Goal: Task Accomplishment & Management: Manage account settings

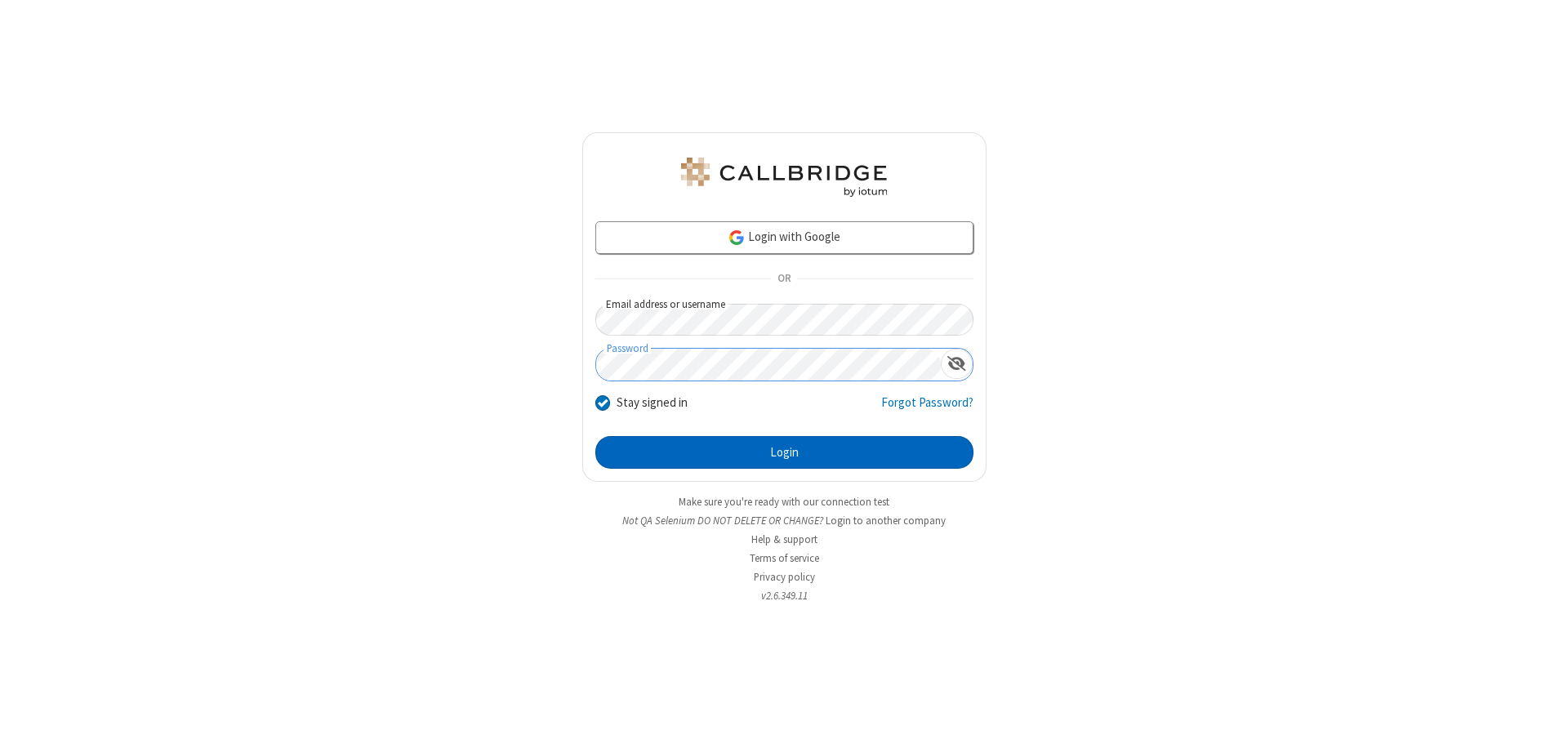
click at [784, 453] on button "Login" at bounding box center [784, 453] width 378 height 32
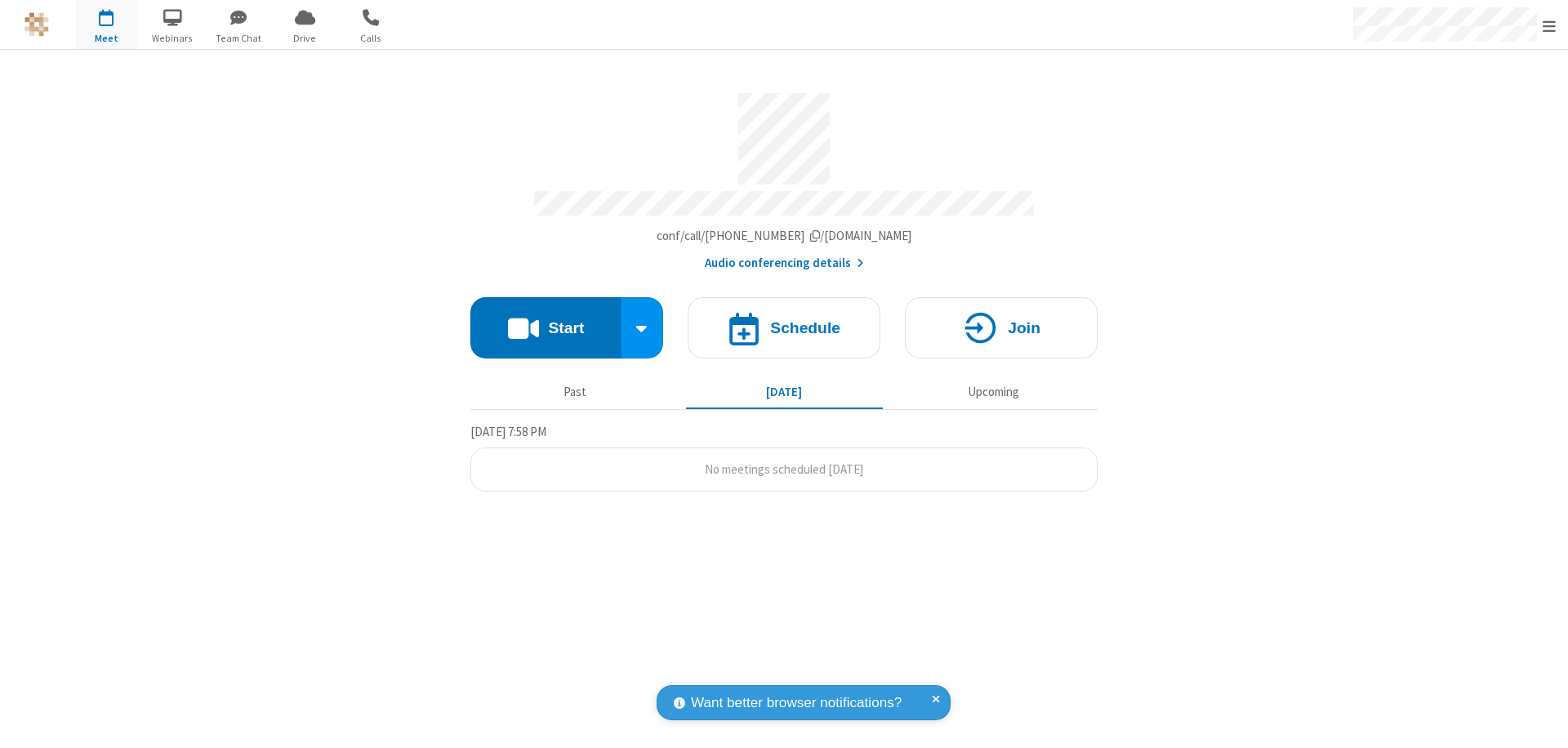
click at [1550, 26] on span "Open menu" at bounding box center [1550, 26] width 13 height 16
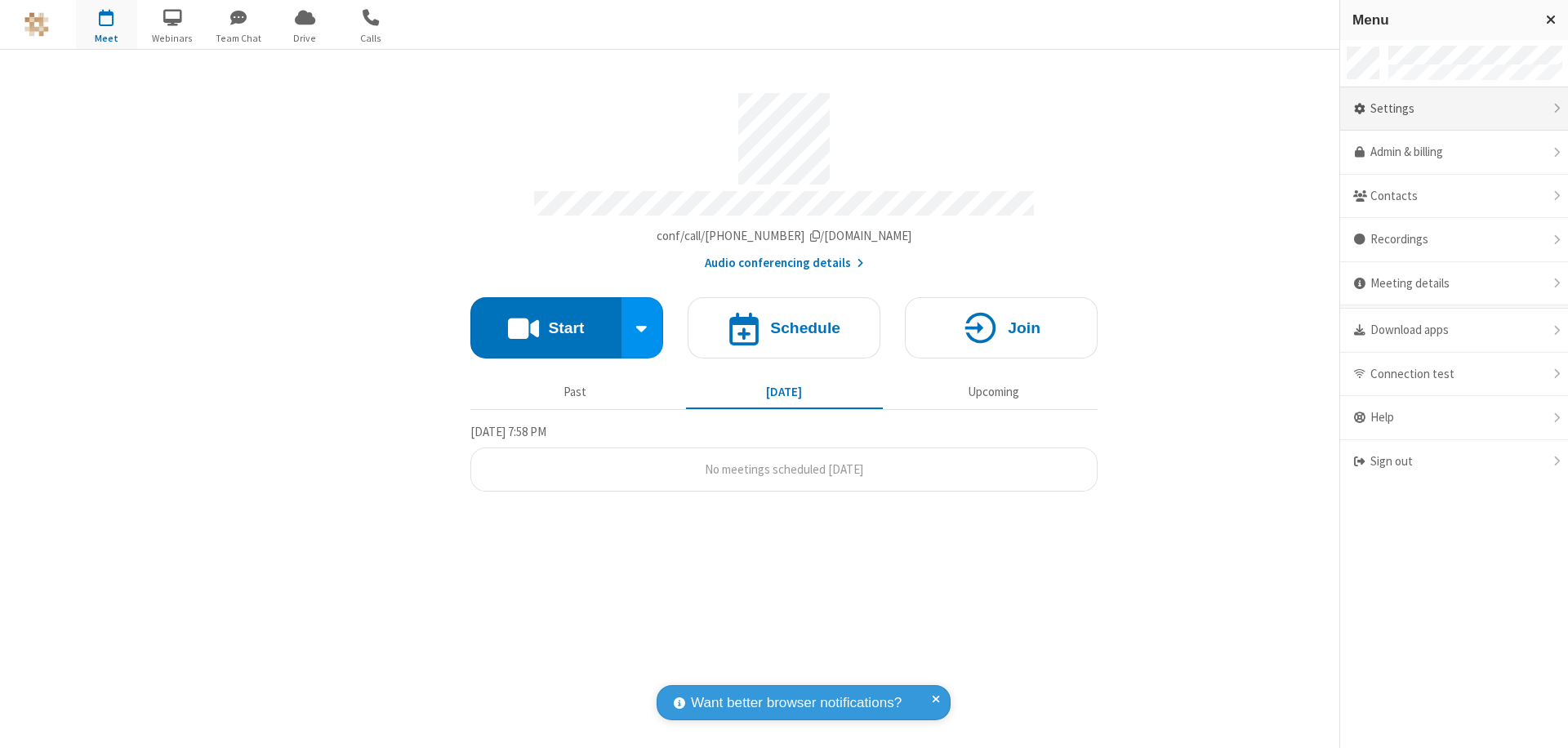
click at [1454, 108] on div "Settings" at bounding box center [1454, 109] width 228 height 44
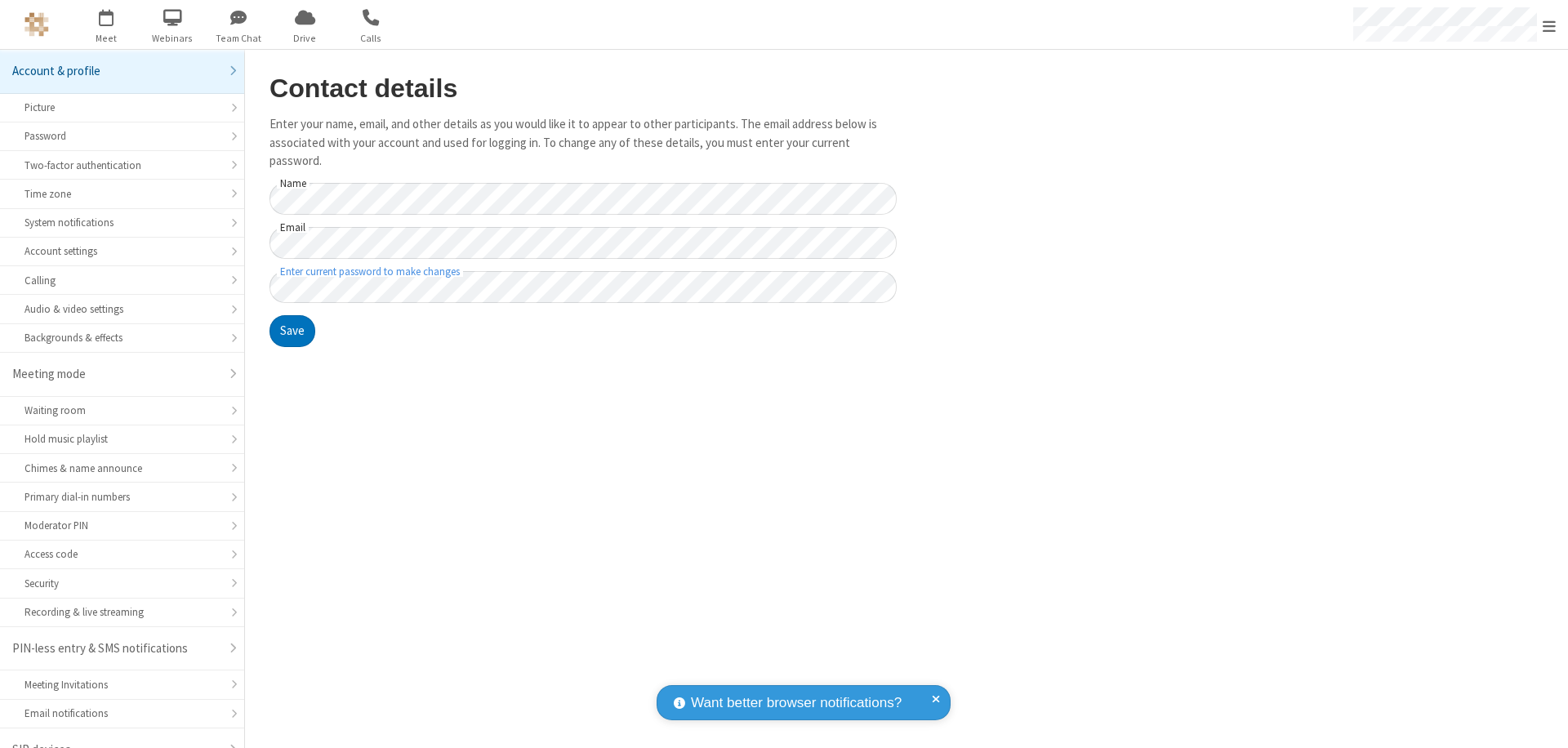
scroll to position [23, 0]
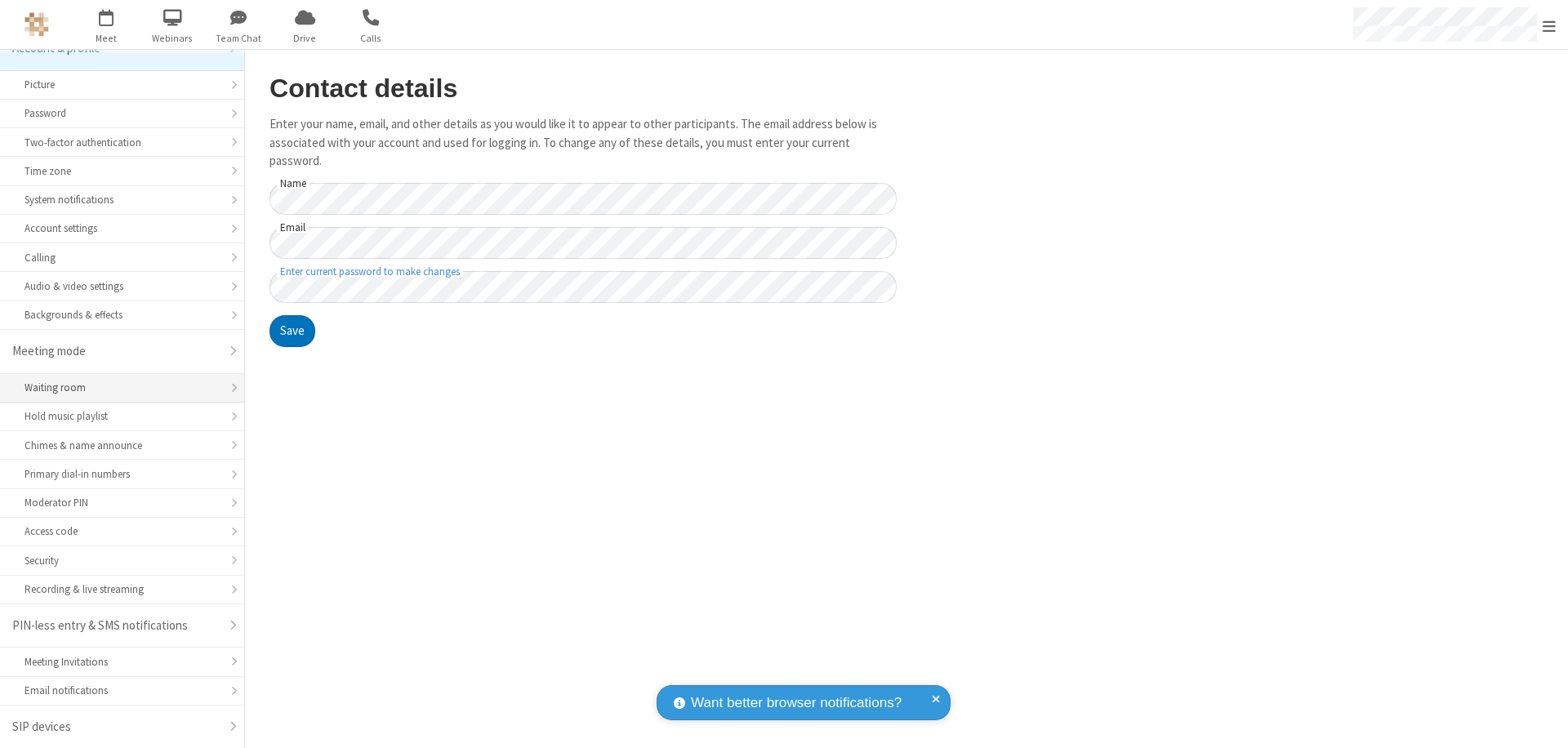
click at [116, 388] on div "Waiting room" at bounding box center [122, 387] width 196 height 15
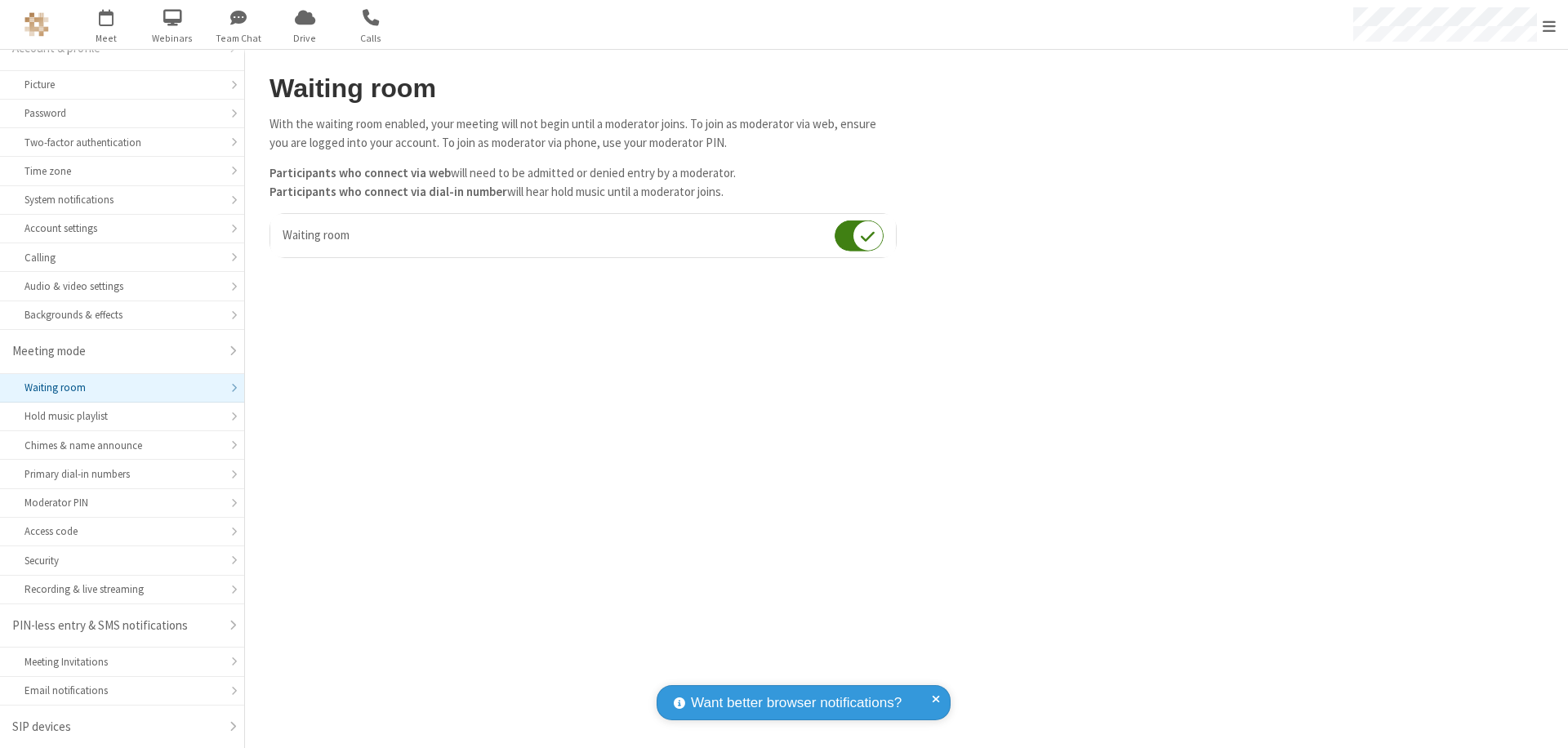
click at [859, 235] on input "checkbox" at bounding box center [860, 236] width 49 height 32
checkbox input "false"
click at [1550, 25] on span "Open menu" at bounding box center [1550, 26] width 13 height 16
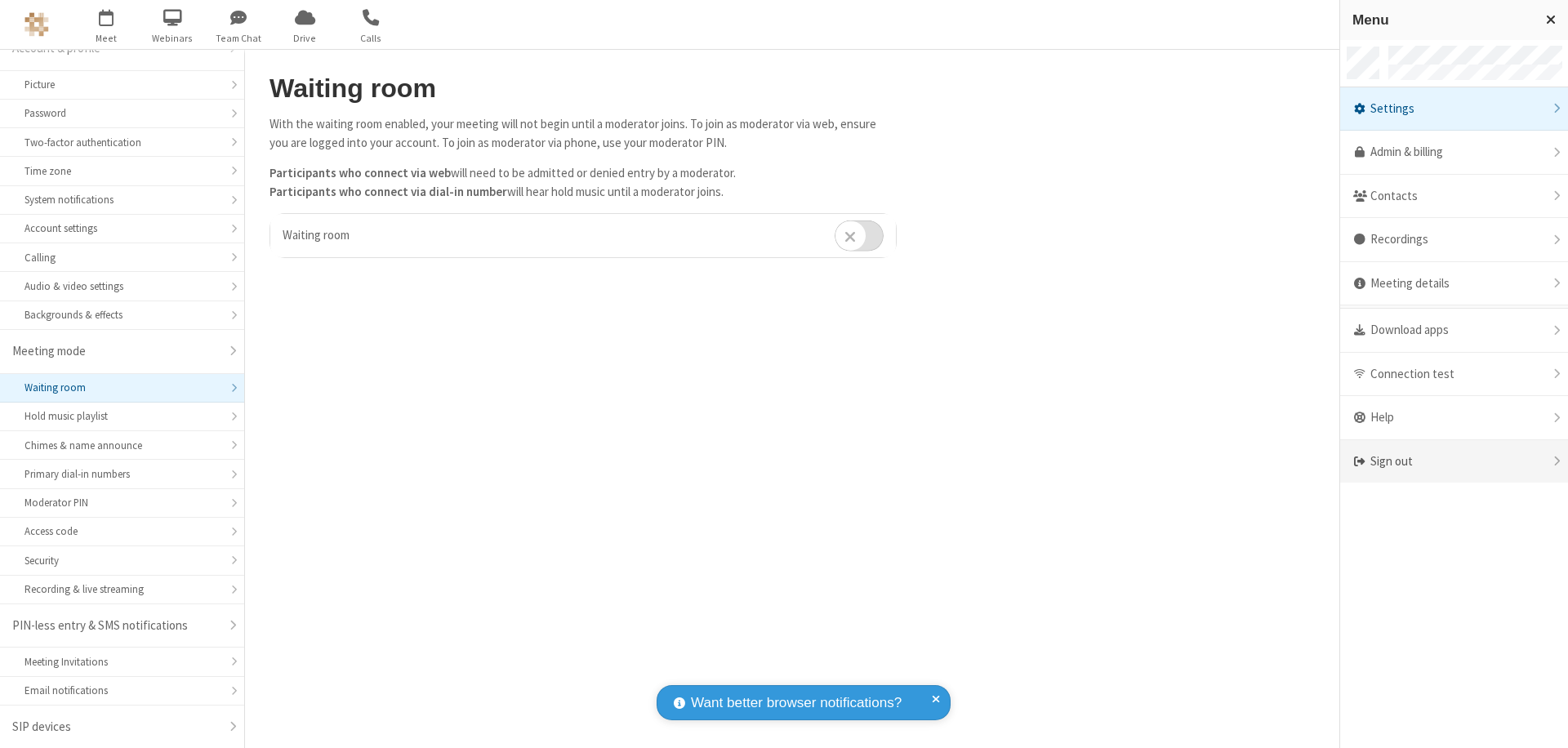
click at [1454, 461] on div "Sign out" at bounding box center [1454, 462] width 228 height 44
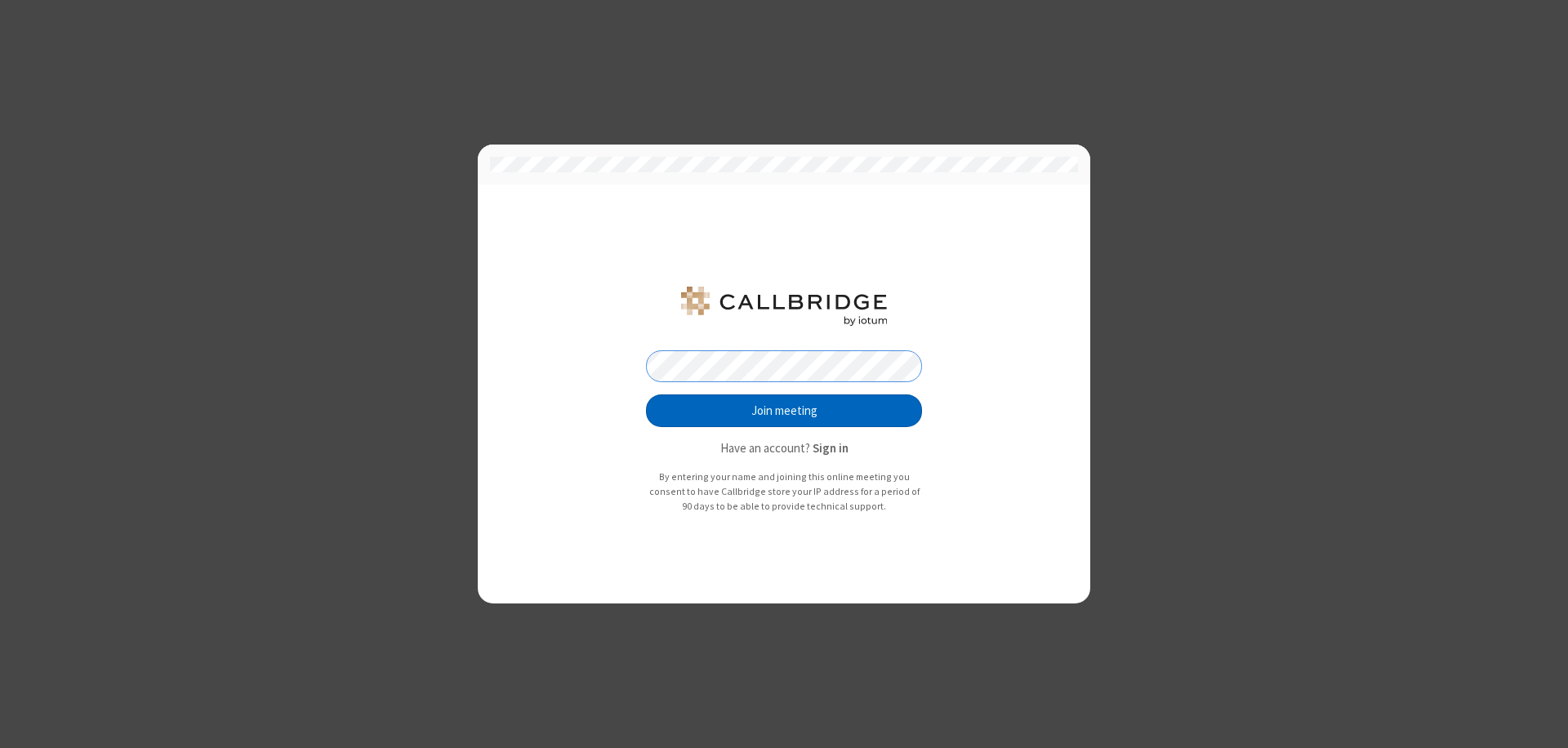
click at [784, 411] on button "Join meeting" at bounding box center [784, 411] width 276 height 32
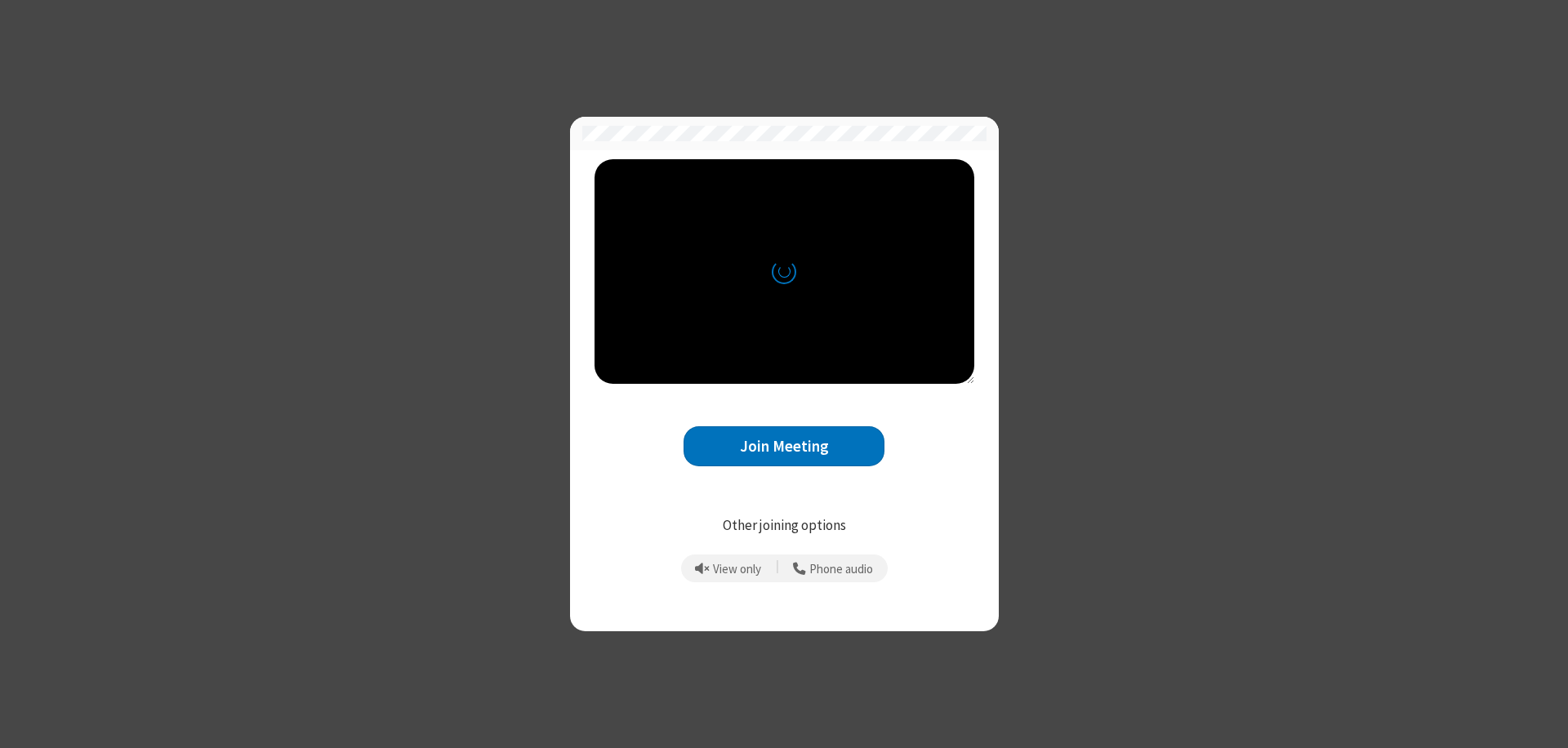
click at [784, 446] on button "Join Meeting" at bounding box center [784, 446] width 201 height 40
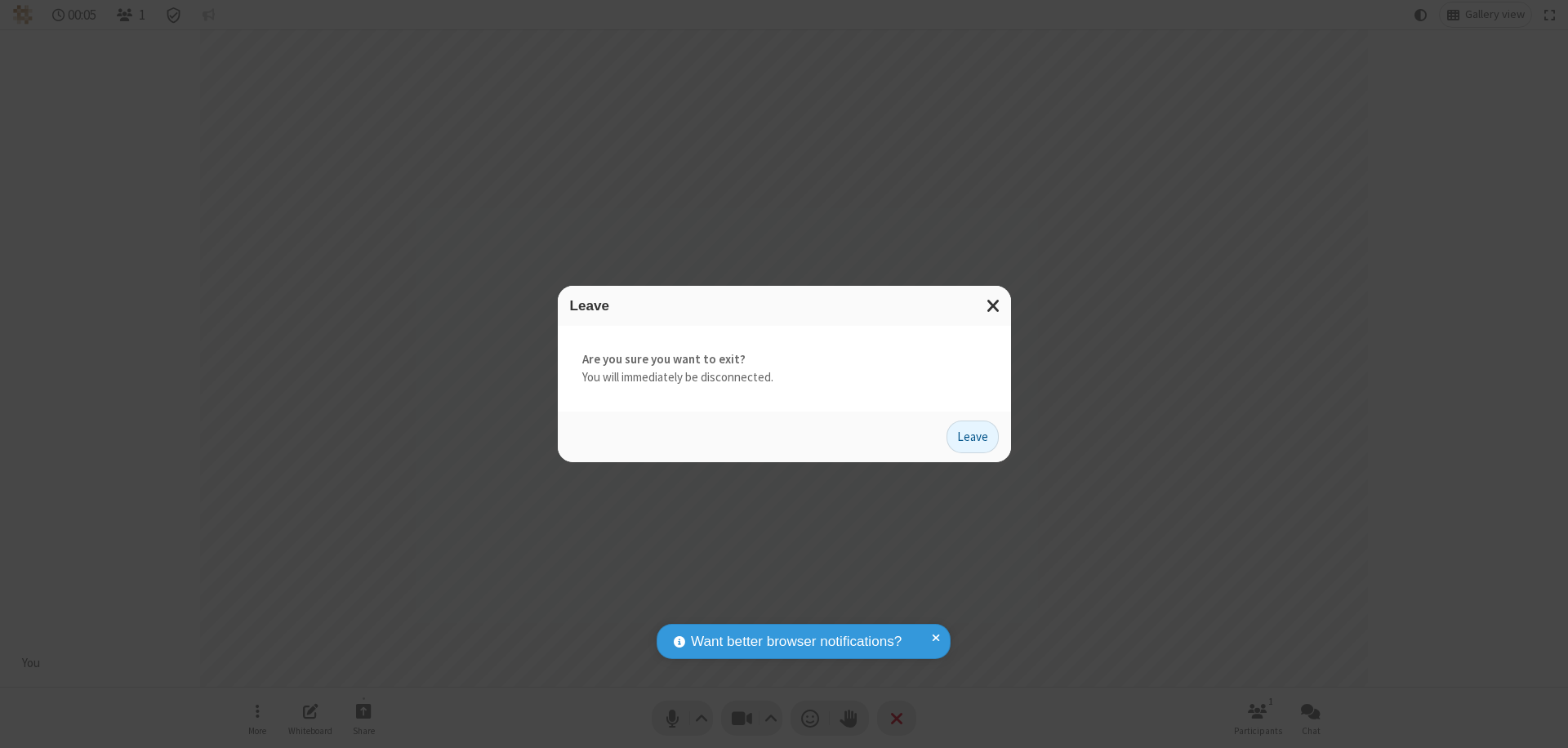
click at [973, 437] on button "Leave" at bounding box center [973, 437] width 52 height 32
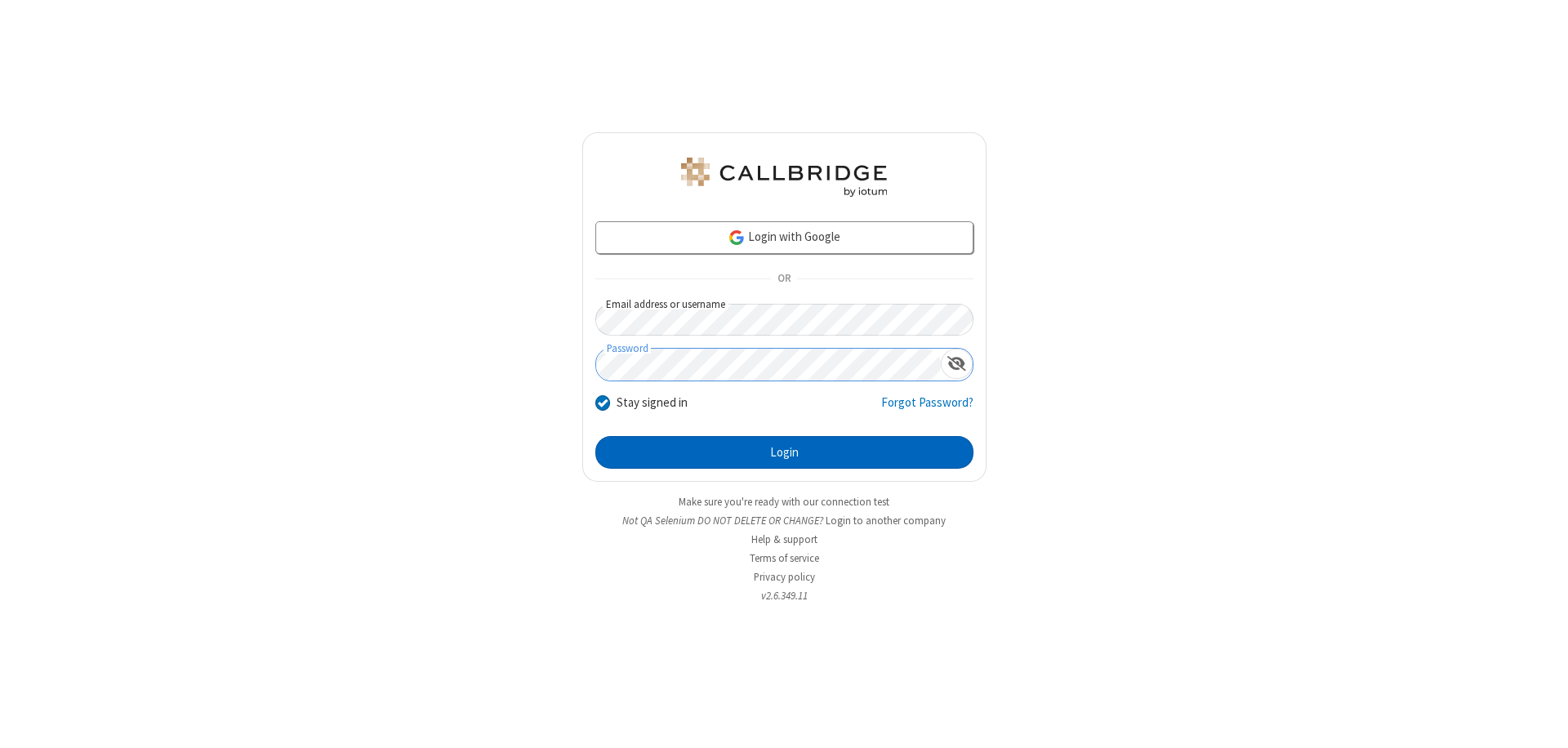
click at [784, 453] on button "Login" at bounding box center [784, 453] width 378 height 32
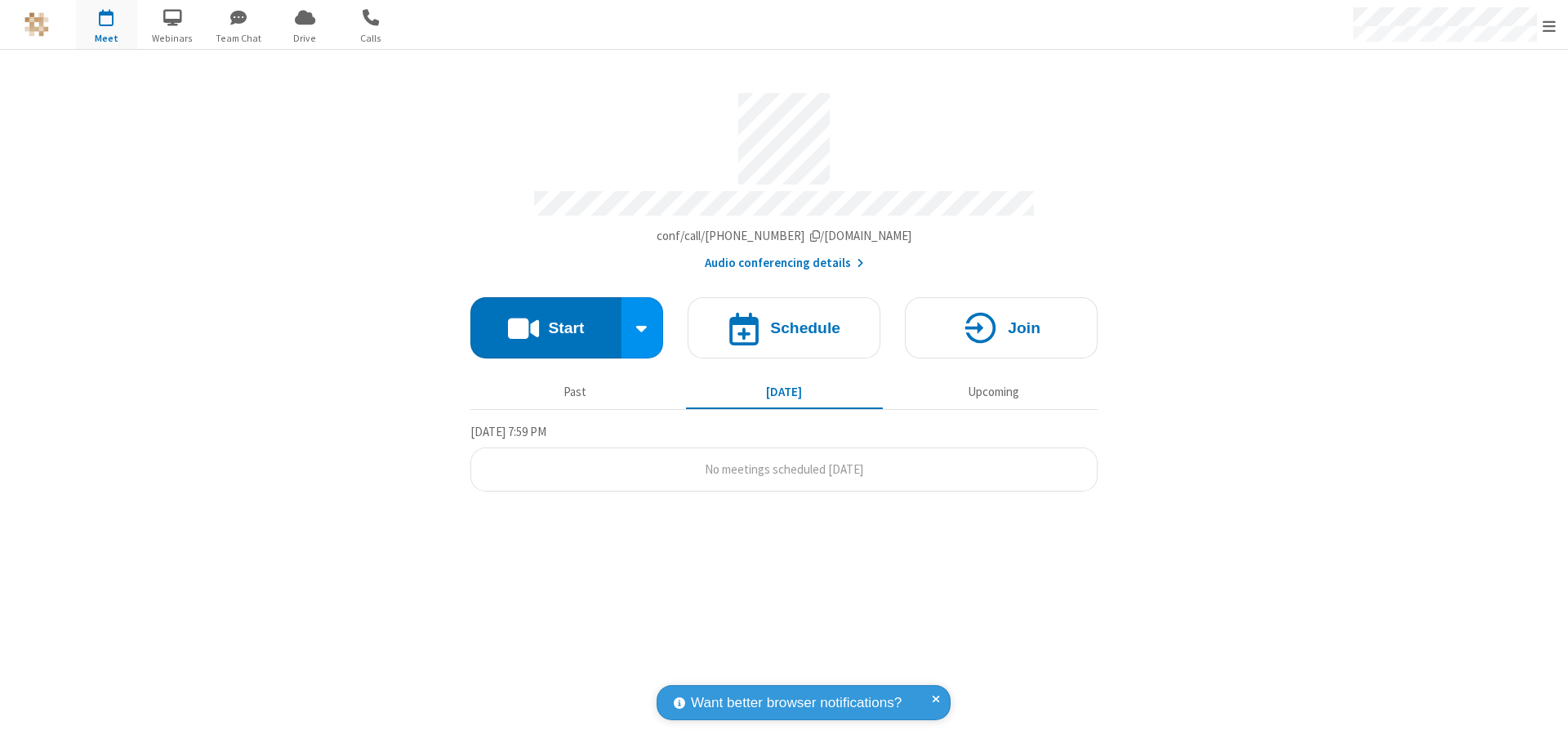
click at [1550, 26] on span "Open menu" at bounding box center [1550, 26] width 13 height 16
click at [1454, 108] on div "Settings" at bounding box center [1454, 109] width 228 height 44
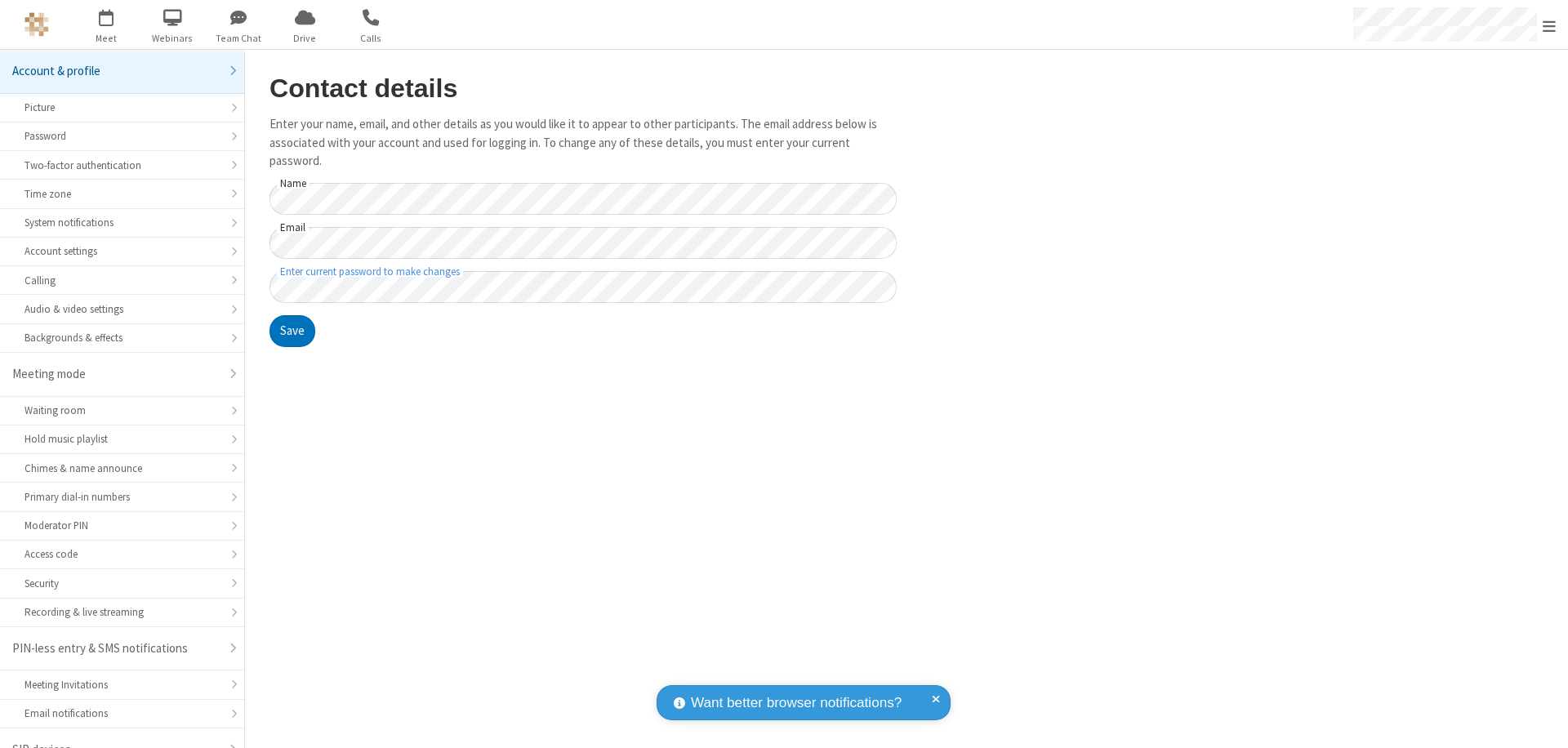
scroll to position [23, 0]
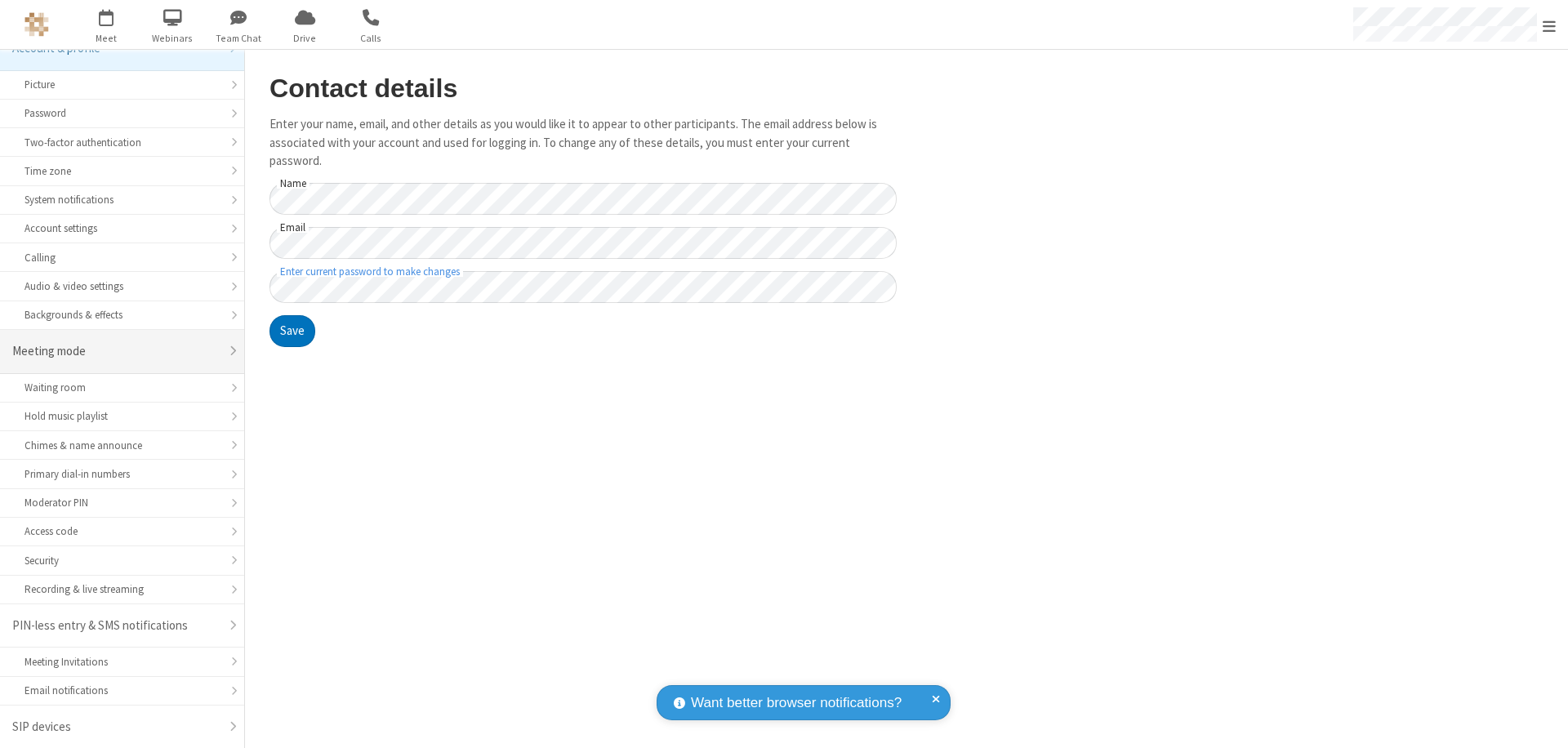
click at [116, 351] on div "Meeting mode" at bounding box center [116, 352] width 208 height 19
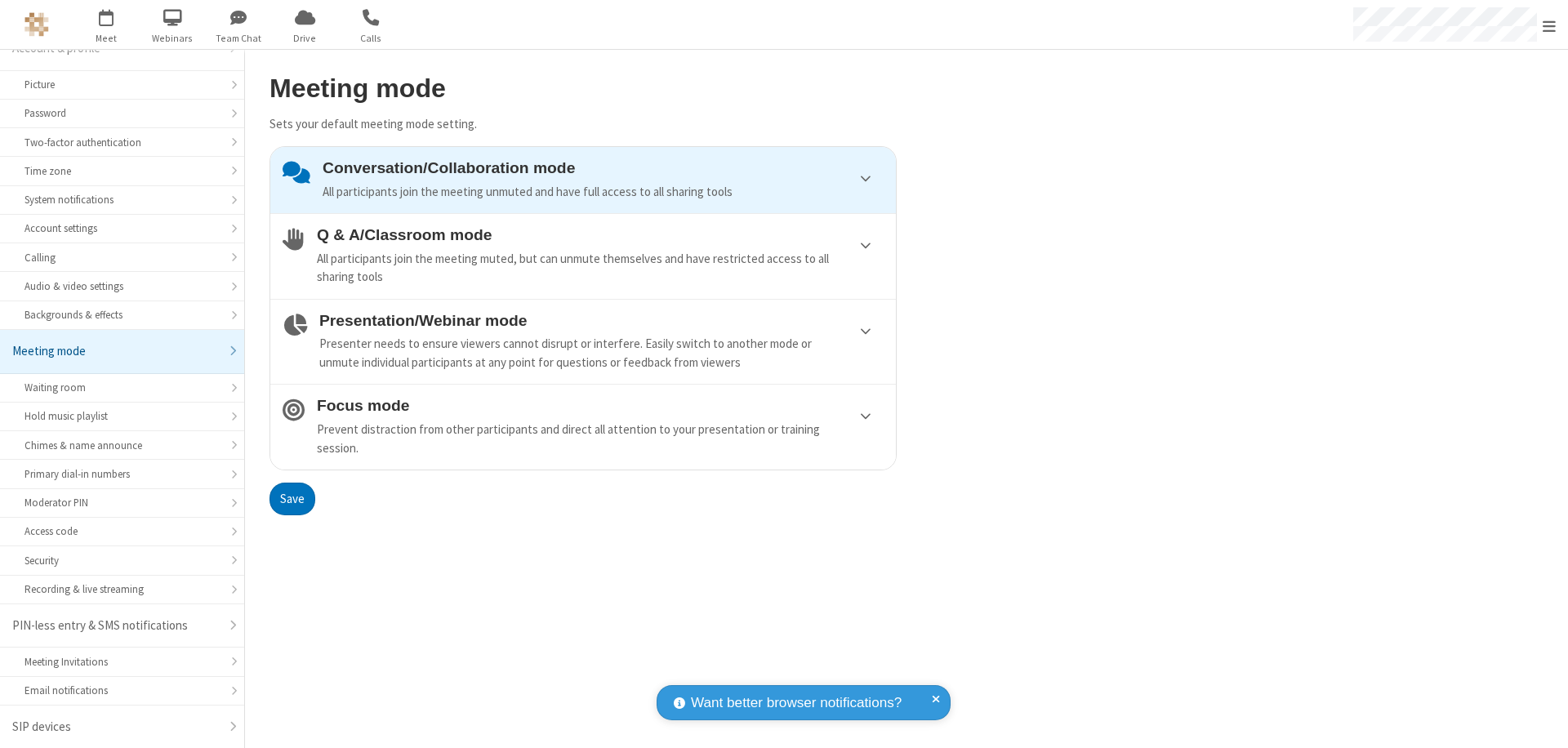
click at [584, 179] on div "Conversation/Collaboration mode All participants join the meeting unmuted and h…" at bounding box center [603, 180] width 561 height 42
click at [291, 498] on button "Save" at bounding box center [292, 499] width 46 height 32
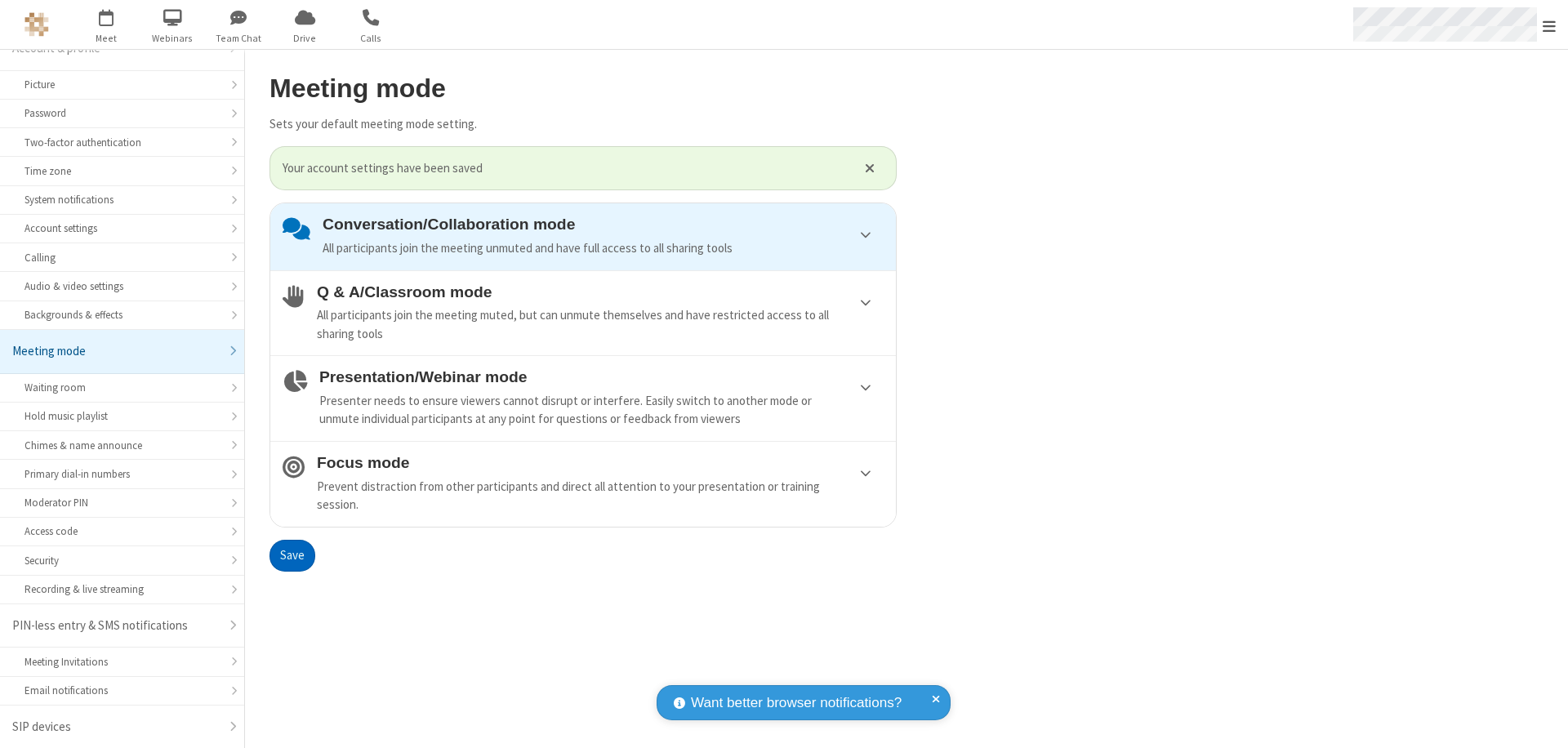
click at [1550, 25] on span "Open menu" at bounding box center [1550, 26] width 13 height 16
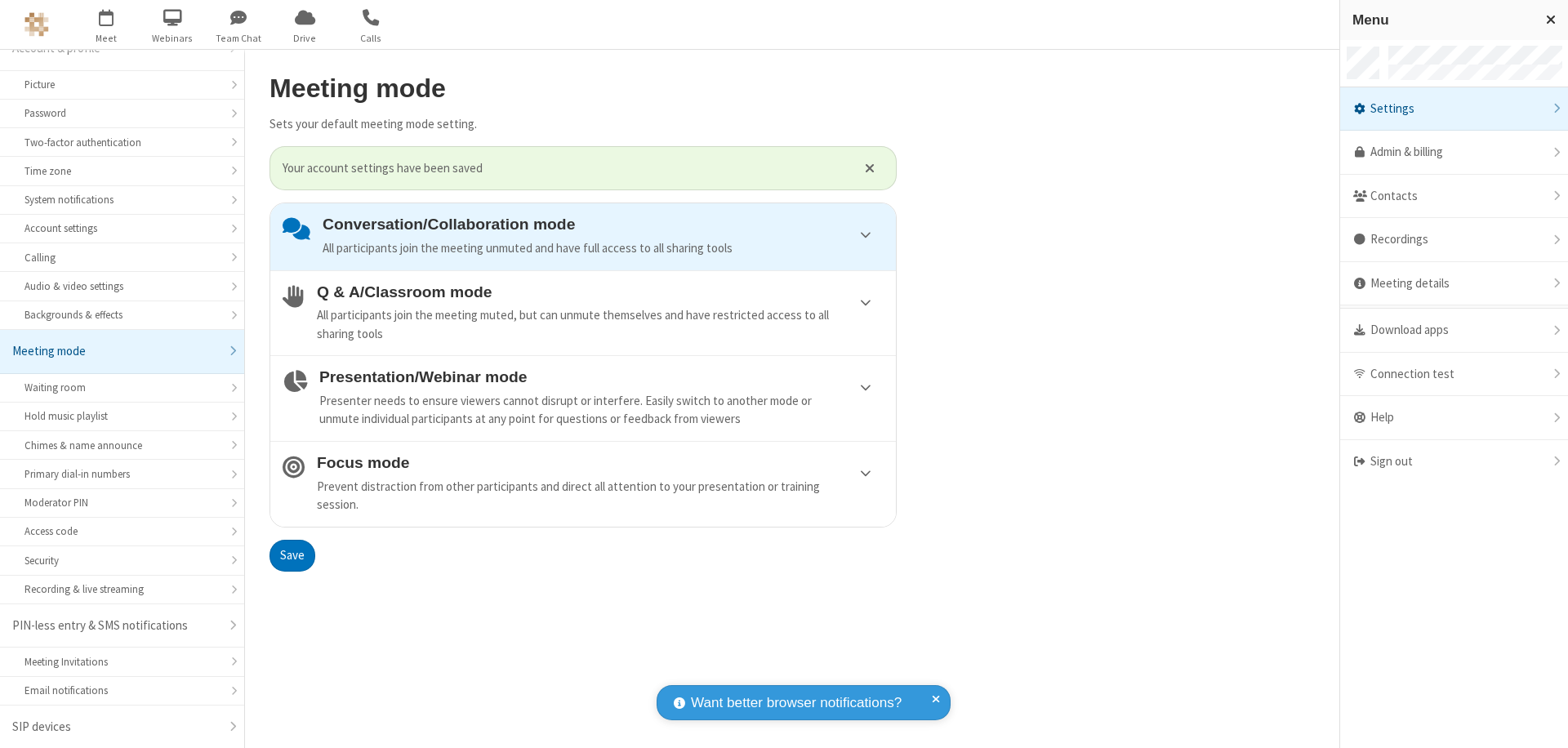
click at [1454, 461] on div "Sign out" at bounding box center [1454, 462] width 228 height 44
